Goal: Navigation & Orientation: Go to known website

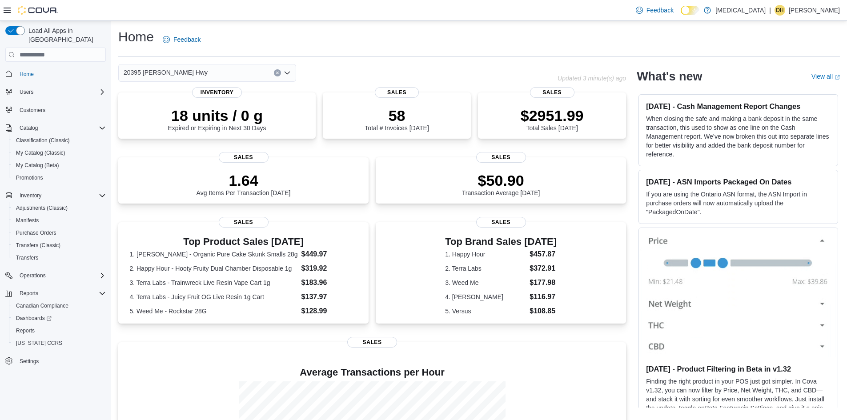
click at [294, 51] on div "Home Feedback" at bounding box center [478, 39] width 721 height 23
